Goal: Participate in discussion

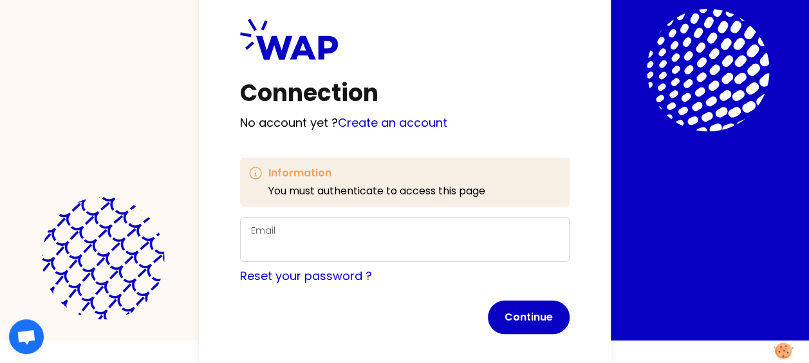
scroll to position [34, 0]
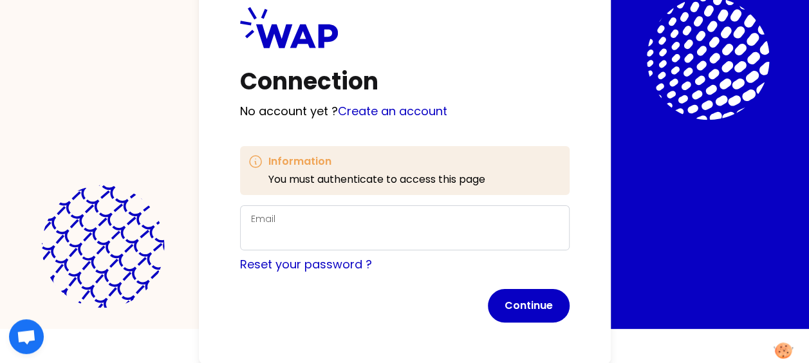
click at [377, 214] on div "Email" at bounding box center [405, 227] width 308 height 33
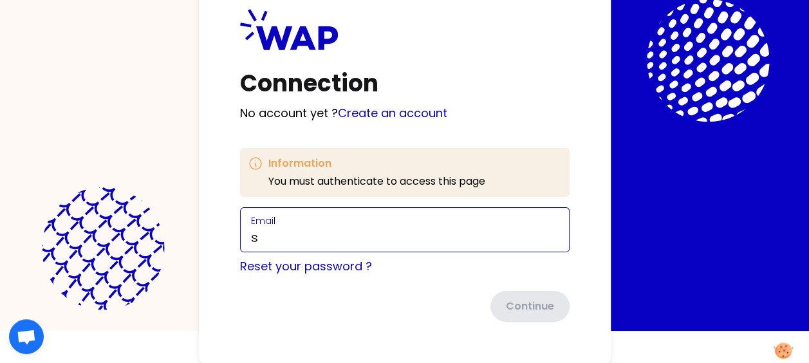
scroll to position [32, 0]
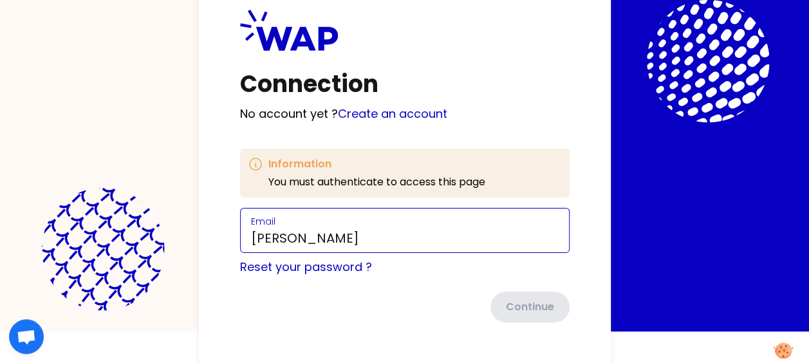
type input "[PERSON_NAME][EMAIL_ADDRESS][PERSON_NAME][DOMAIN_NAME]"
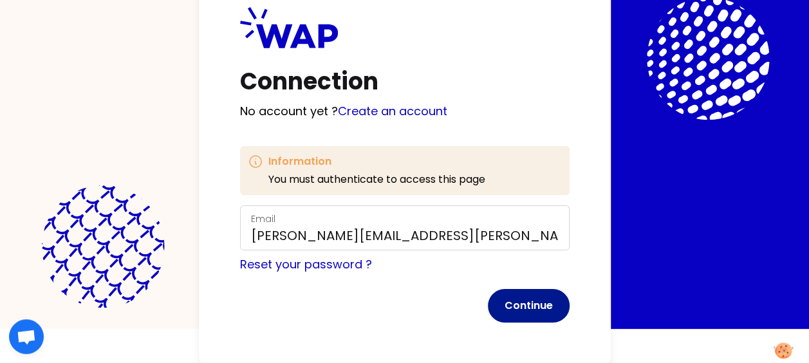
click at [538, 302] on button "Continue" at bounding box center [529, 305] width 82 height 33
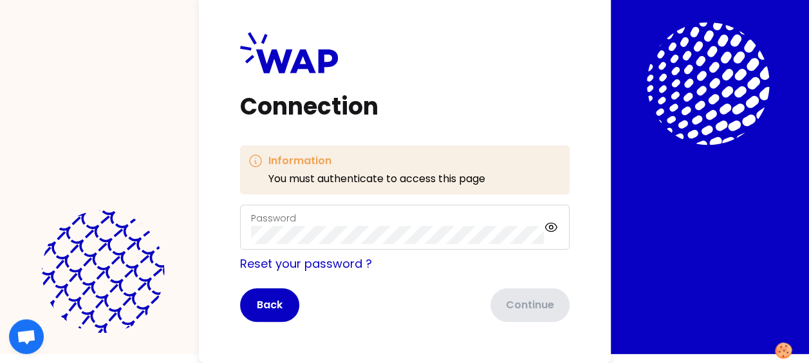
scroll to position [8, 0]
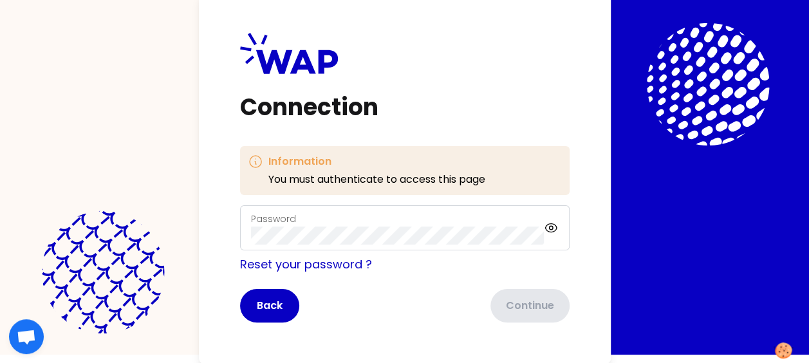
click at [387, 206] on div "Password" at bounding box center [404, 227] width 329 height 45
click at [392, 222] on div "Password" at bounding box center [397, 227] width 293 height 33
click at [550, 232] on icon at bounding box center [551, 227] width 14 height 15
click at [537, 306] on button "Continue" at bounding box center [529, 305] width 82 height 33
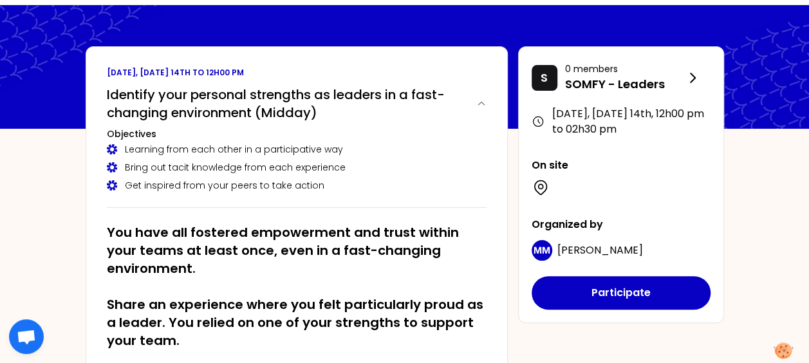
scroll to position [129, 0]
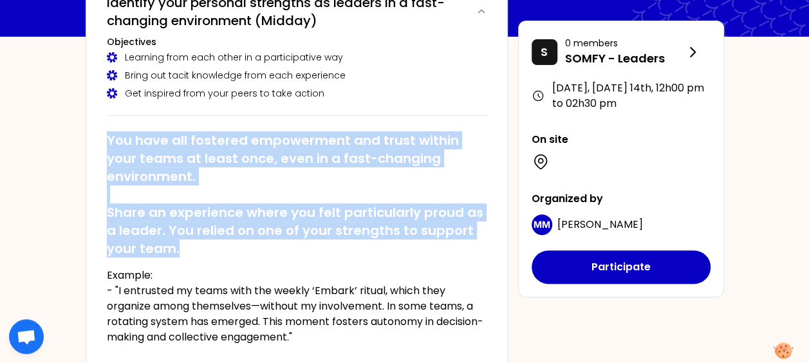
drag, startPoint x: 106, startPoint y: 136, endPoint x: 262, endPoint y: 240, distance: 188.1
click at [262, 240] on h2 "You have all fostered empowerment and trust within your teams at least once, ev…" at bounding box center [297, 194] width 380 height 126
copy h2 "You have all fostered empowerment and trust within your teams at least once, ev…"
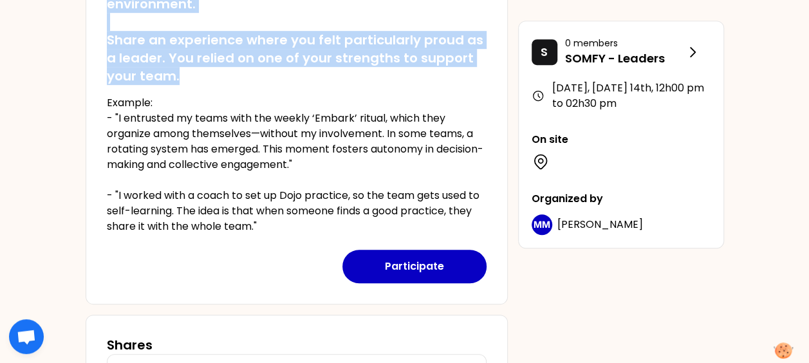
scroll to position [322, 0]
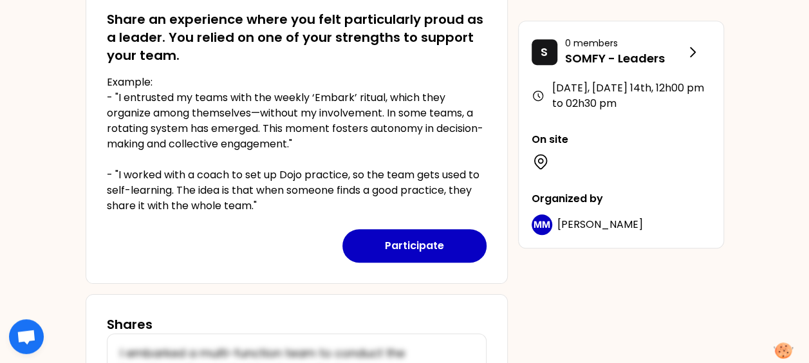
click at [89, 138] on div "[DATE], [DATE] 14th to 12h00 pm Identify your personal strengths as leaders in …" at bounding box center [297, 22] width 422 height 522
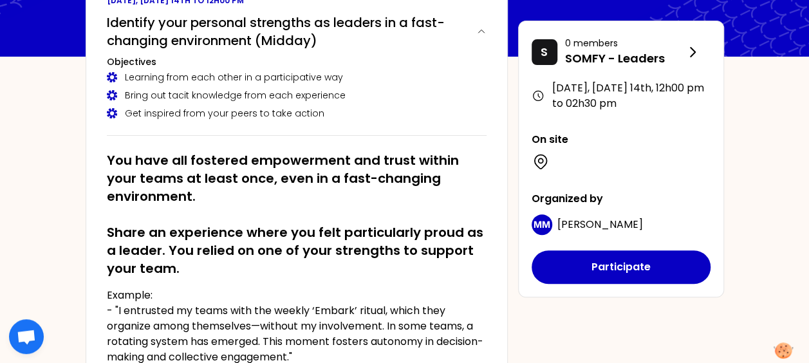
scroll to position [129, 0]
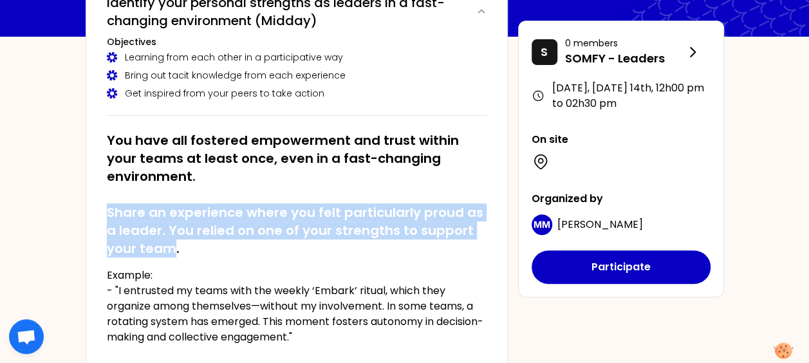
drag, startPoint x: 175, startPoint y: 247, endPoint x: 102, endPoint y: 203, distance: 84.8
click at [102, 203] on div "[DATE], [DATE] 14th to 12h00 pm Identify your personal strengths as leaders in …" at bounding box center [297, 215] width 422 height 522
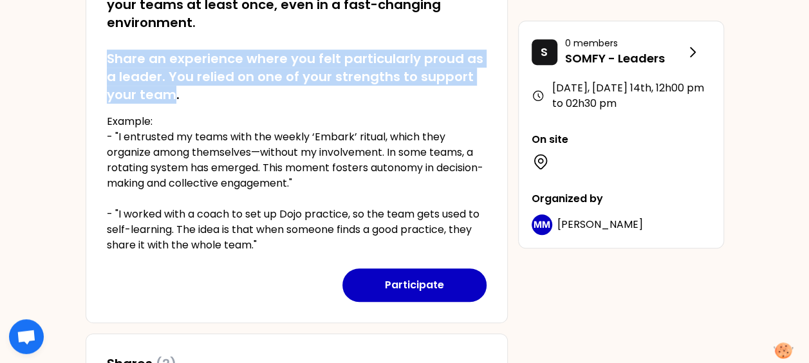
scroll to position [257, 0]
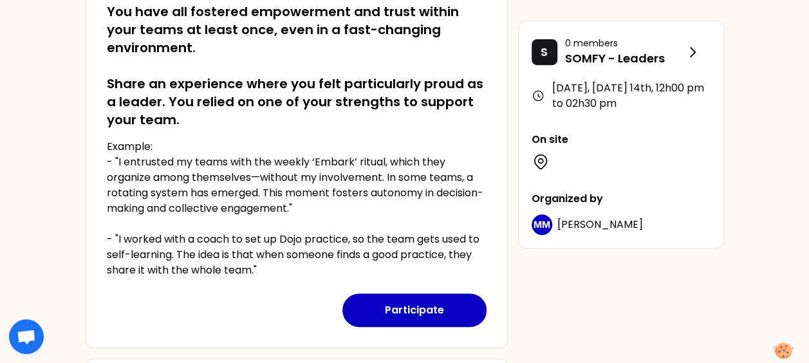
click at [430, 133] on div "You have all fostered empowerment and trust within your teams at least once, ev…" at bounding box center [297, 135] width 380 height 286
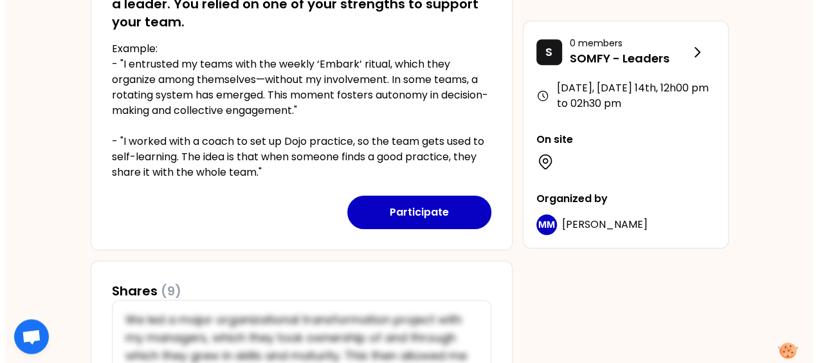
scroll to position [386, 0]
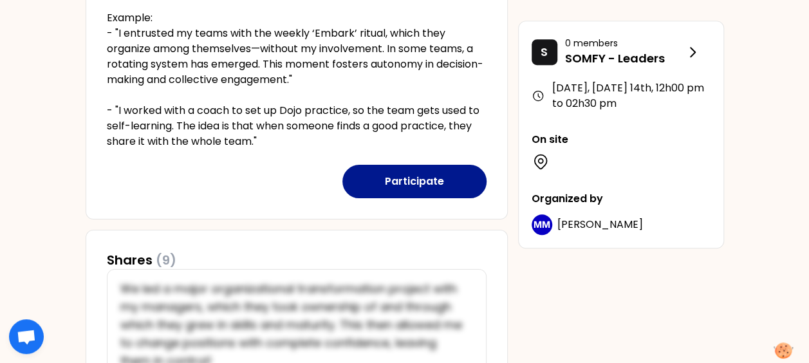
click at [395, 185] on button "Participate" at bounding box center [414, 181] width 144 height 33
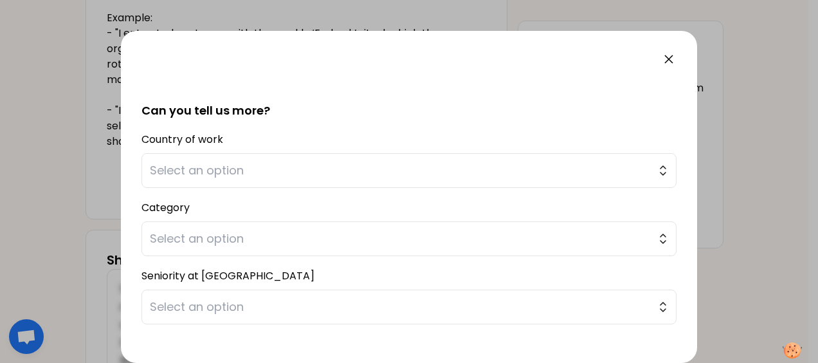
scroll to position [295, 0]
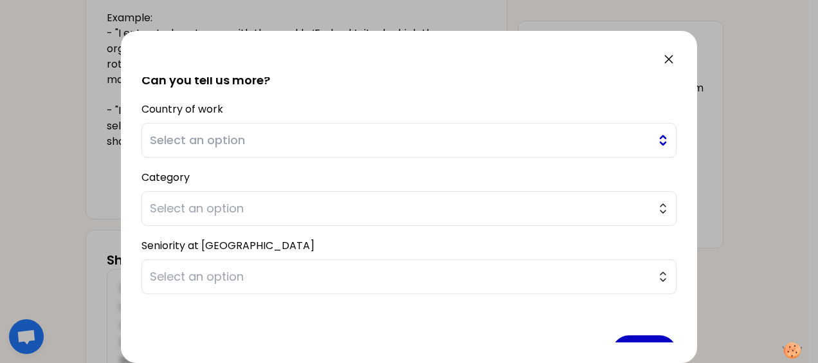
click at [654, 140] on button "Select an option" at bounding box center [409, 140] width 535 height 35
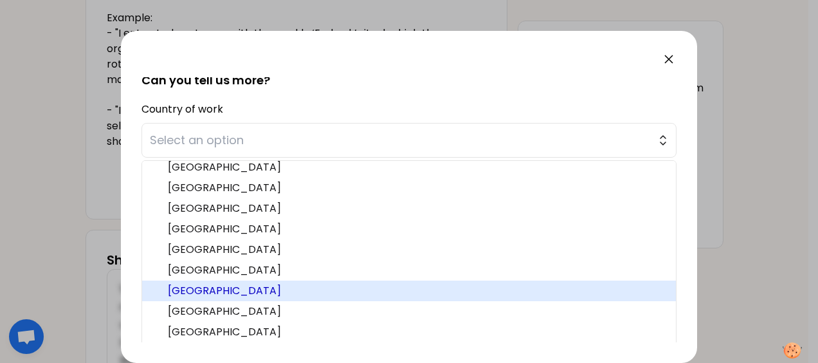
scroll to position [257, 0]
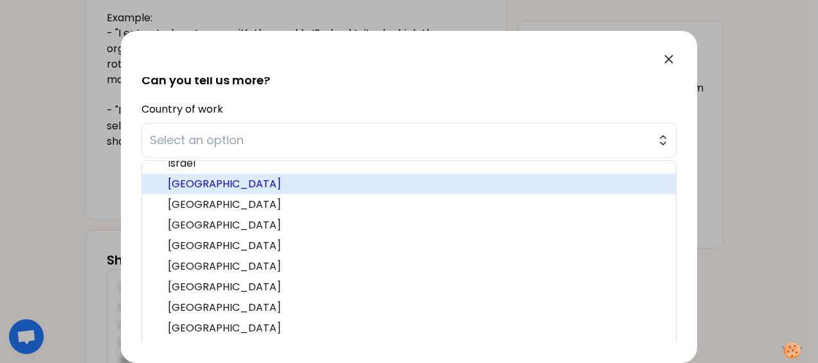
click at [496, 179] on span "[GEOGRAPHIC_DATA]" at bounding box center [417, 183] width 498 height 15
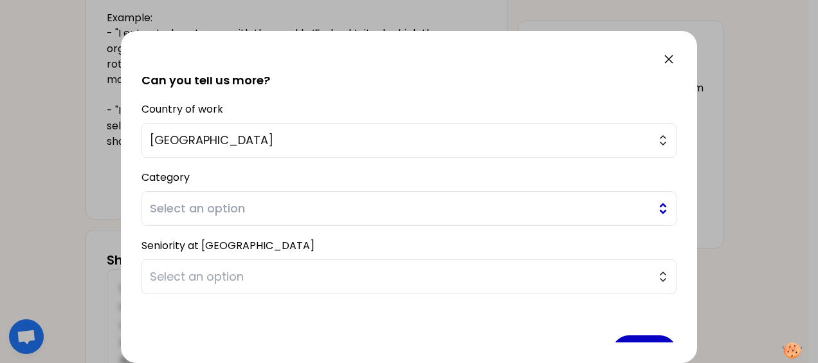
click at [378, 205] on span "Select an option" at bounding box center [400, 208] width 501 height 18
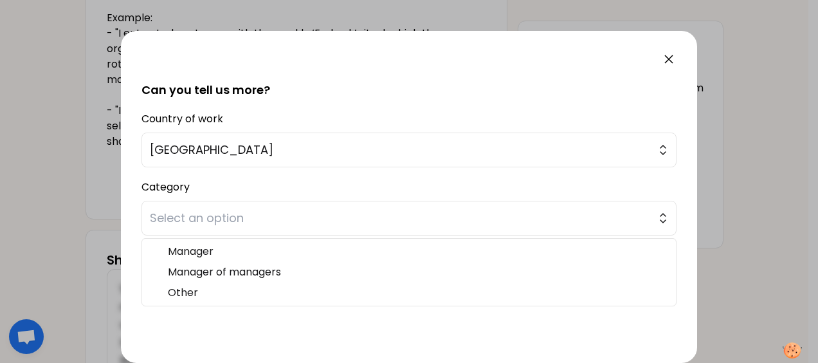
scroll to position [266, 0]
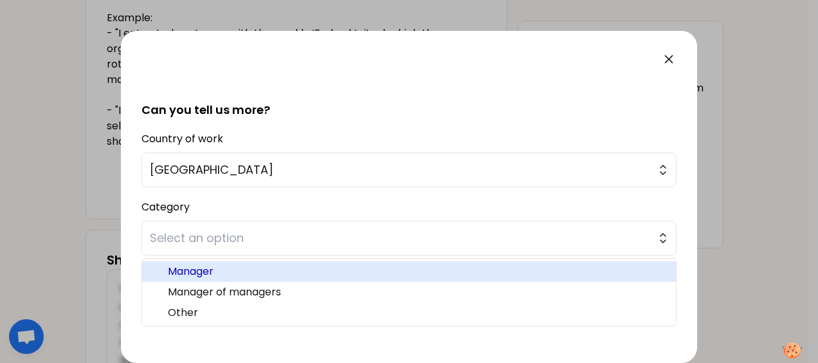
click at [364, 273] on span "Manager" at bounding box center [417, 271] width 498 height 15
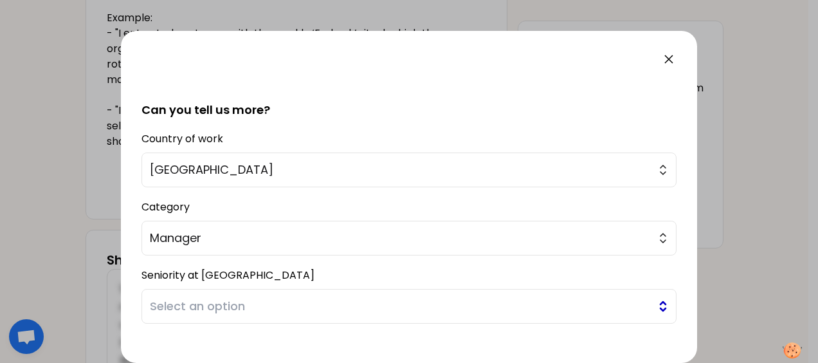
click at [320, 302] on span "Select an option" at bounding box center [400, 306] width 501 height 18
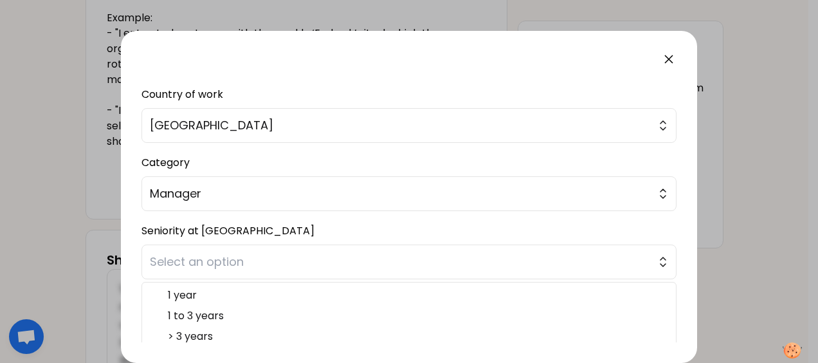
scroll to position [330, 0]
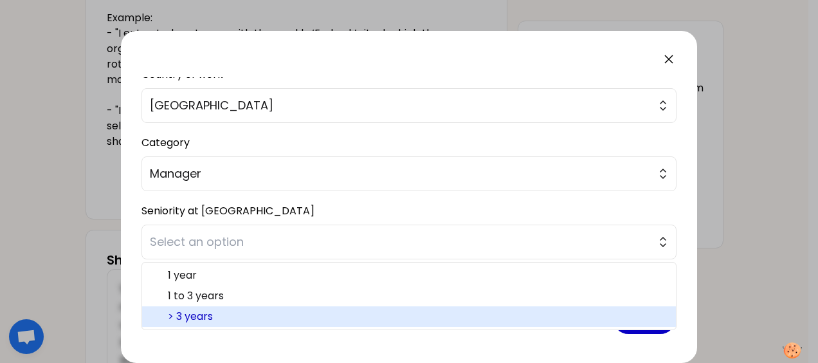
click at [386, 306] on li "> 3 years" at bounding box center [409, 316] width 534 height 21
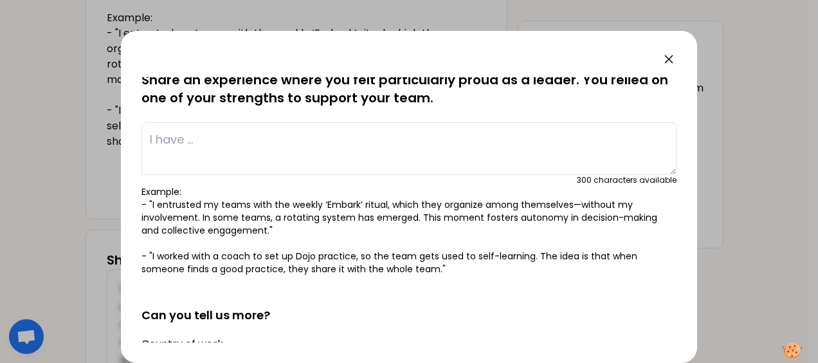
scroll to position [0, 0]
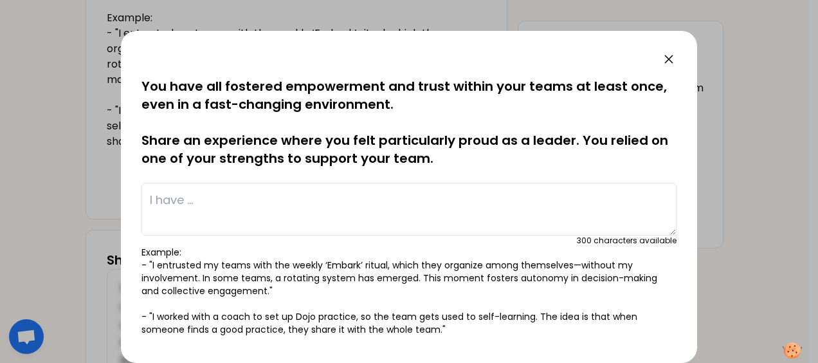
click at [374, 216] on textarea at bounding box center [409, 209] width 535 height 53
type textarea "I"
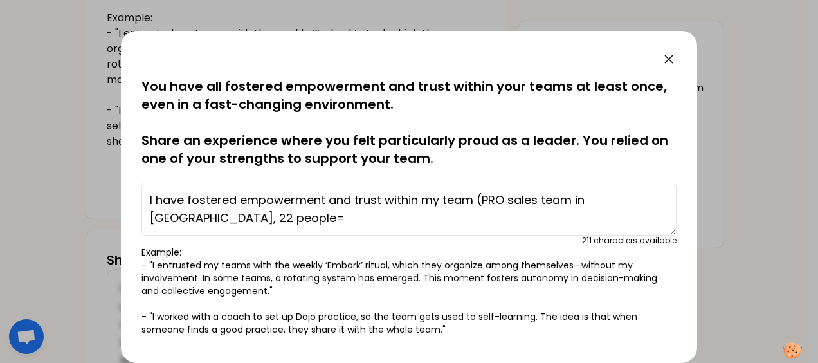
click at [510, 198] on textarea "I have fostered empowerment and trust within my team (PRO sales team in [GEOGRA…" at bounding box center [409, 209] width 535 height 53
click at [225, 218] on textarea "I have fostered empowerment and trust within my team (PRO Sales team in [GEOGRA…" at bounding box center [409, 209] width 535 height 53
drag, startPoint x: 232, startPoint y: 221, endPoint x: 69, endPoint y: 170, distance: 169.9
click at [69, 170] on div "saved You have all fostered empowerment and trust within your teams at least on…" at bounding box center [409, 181] width 818 height 363
click at [218, 221] on textarea "I have fostered empowerment and trust within my team (PRO Sales team in [GEOGRA…" at bounding box center [409, 209] width 535 height 53
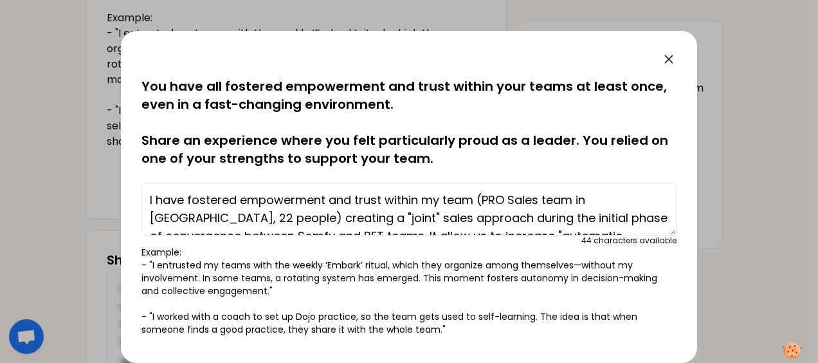
scroll to position [36, 0]
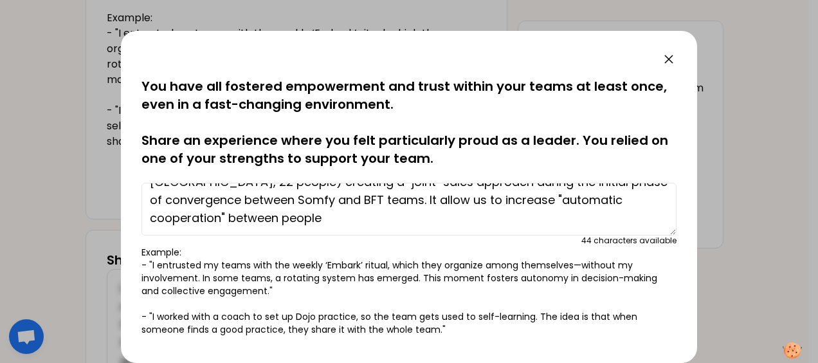
click at [373, 199] on textarea "I have fostered empowerment and trust within my team (PRO Sales team in [GEOGRA…" at bounding box center [409, 209] width 535 height 53
click at [286, 210] on textarea "I have fostered empowerment and trust within my team (PRO Sales team in [GEOGRA…" at bounding box center [409, 209] width 535 height 53
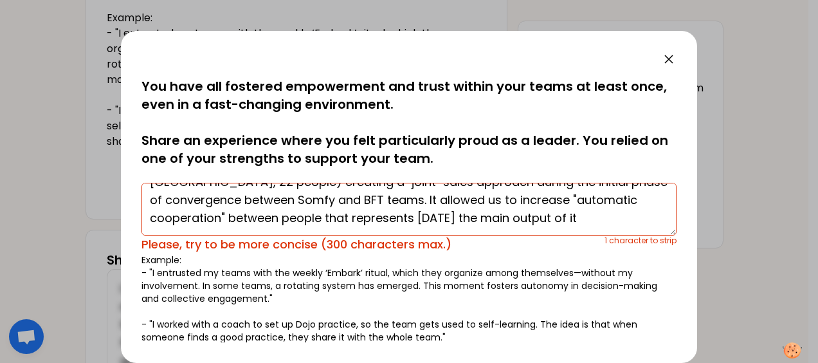
click at [468, 216] on textarea "I have fostered empowerment and trust within my team (PRO Sales team in [GEOGRA…" at bounding box center [409, 209] width 535 height 53
drag, startPoint x: 498, startPoint y: 220, endPoint x: 468, endPoint y: 217, distance: 29.8
click at [468, 217] on textarea "I have fostered empowerment and trust within my team (PRO Sales team in [GEOGRA…" at bounding box center [409, 209] width 535 height 53
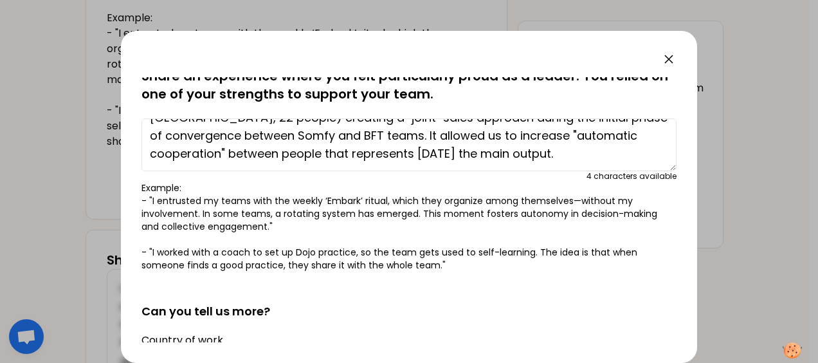
scroll to position [0, 0]
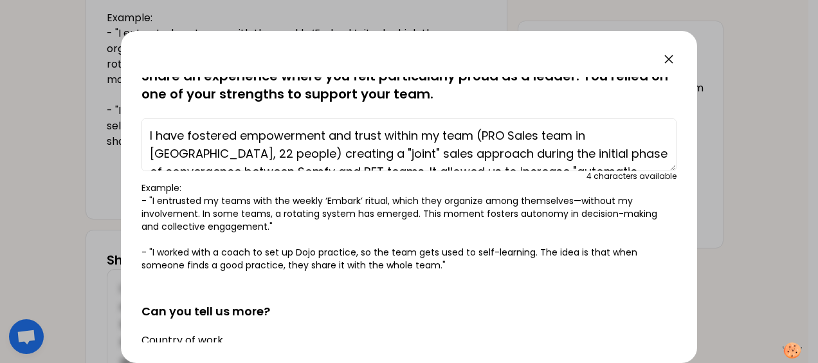
drag, startPoint x: 486, startPoint y: 154, endPoint x: -3, endPoint y: 89, distance: 492.6
type textarea "I have fostered empowerment and trust within my team (PRO Sales team in [GEOGRA…"
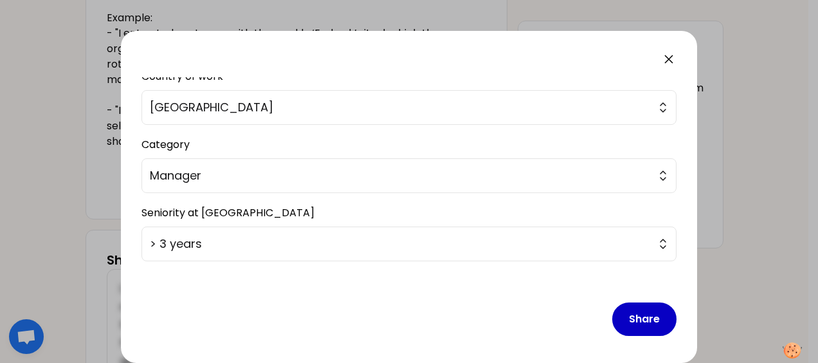
scroll to position [330, 0]
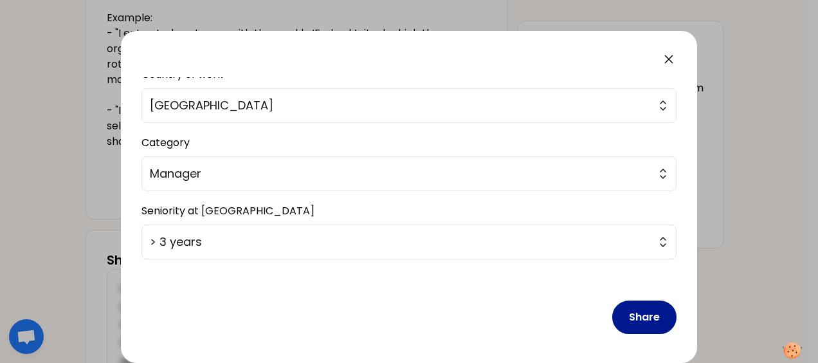
click at [642, 318] on button "Share" at bounding box center [644, 316] width 64 height 33
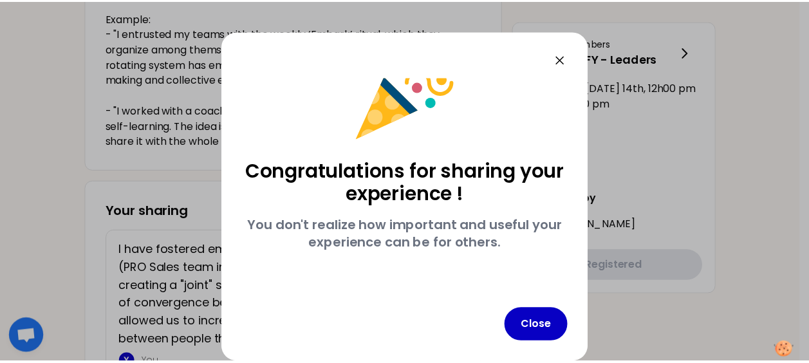
scroll to position [41, 0]
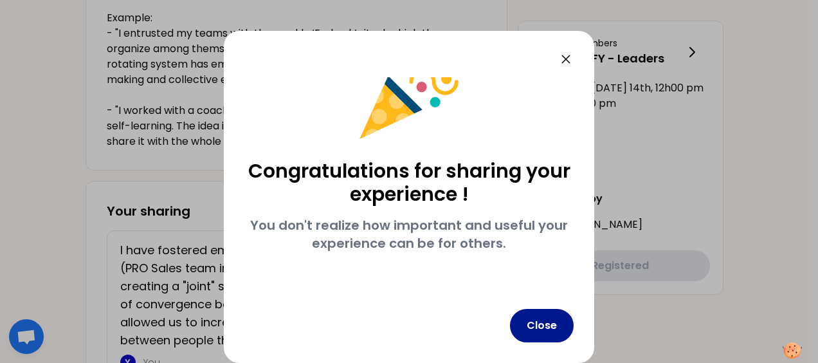
click at [555, 328] on button "Close" at bounding box center [542, 325] width 64 height 33
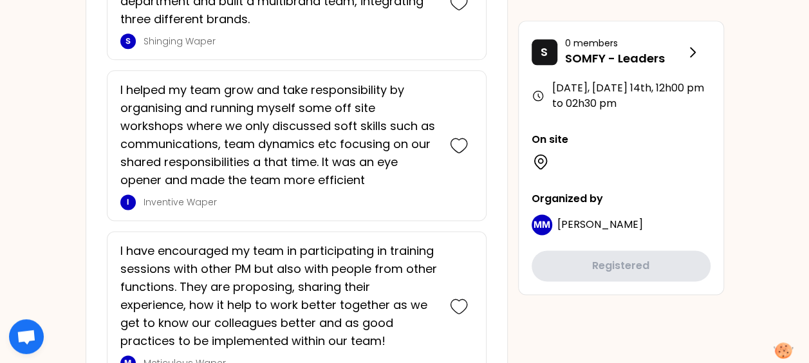
scroll to position [3293, 0]
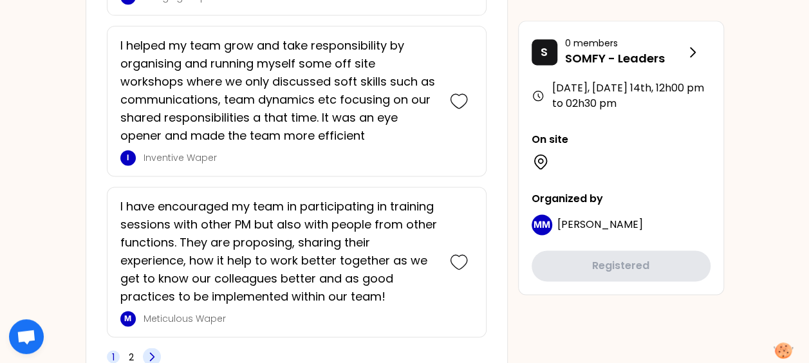
click at [153, 350] on icon at bounding box center [151, 356] width 13 height 13
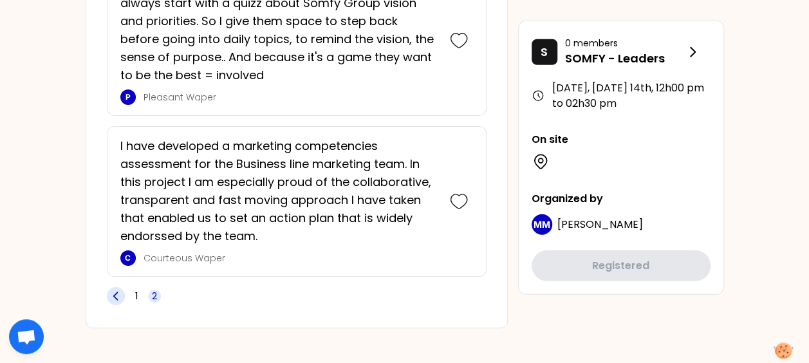
click at [118, 290] on icon at bounding box center [115, 296] width 13 height 13
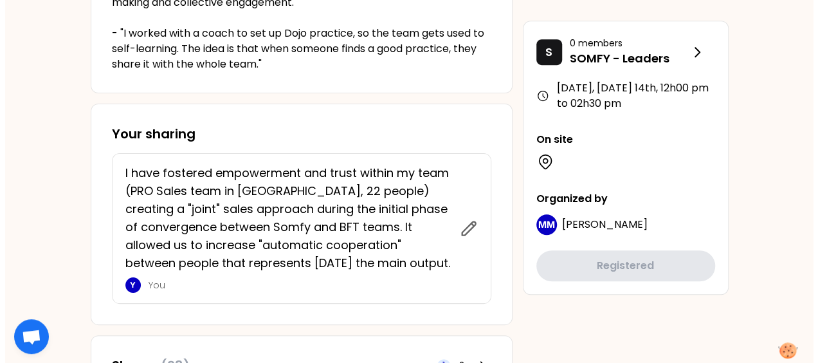
scroll to position [462, 0]
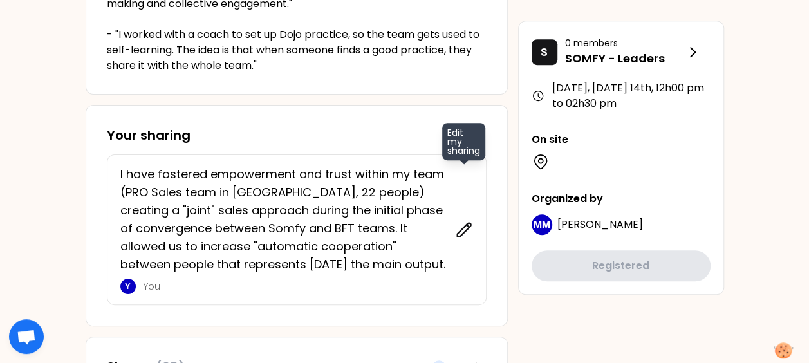
click at [461, 225] on icon at bounding box center [464, 230] width 18 height 18
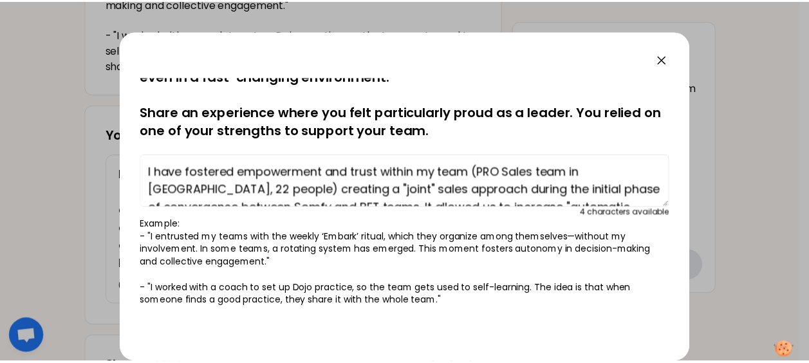
scroll to position [29, 0]
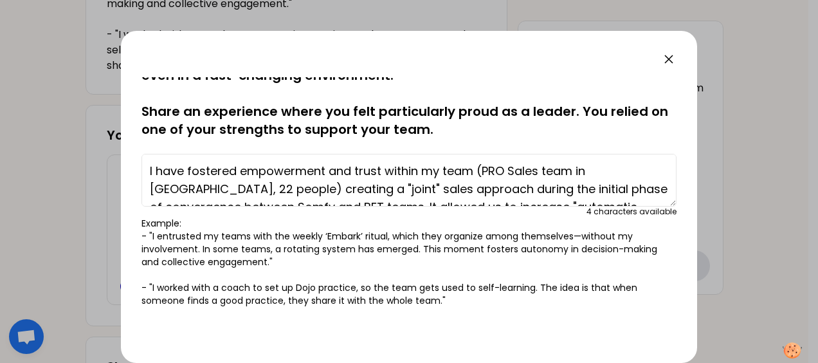
click at [668, 54] on icon at bounding box center [668, 58] width 15 height 15
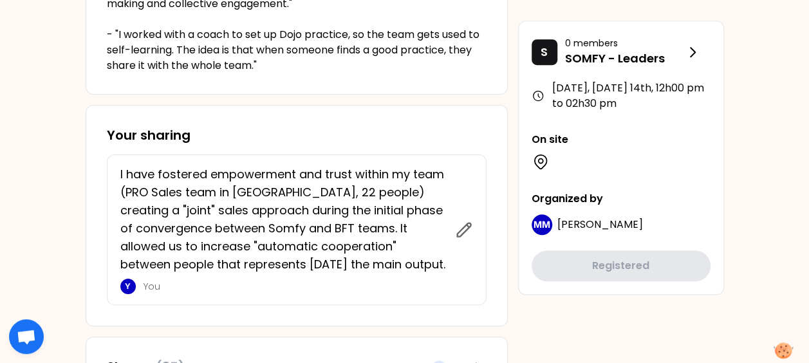
scroll to position [205, 0]
